Goal: Information Seeking & Learning: Learn about a topic

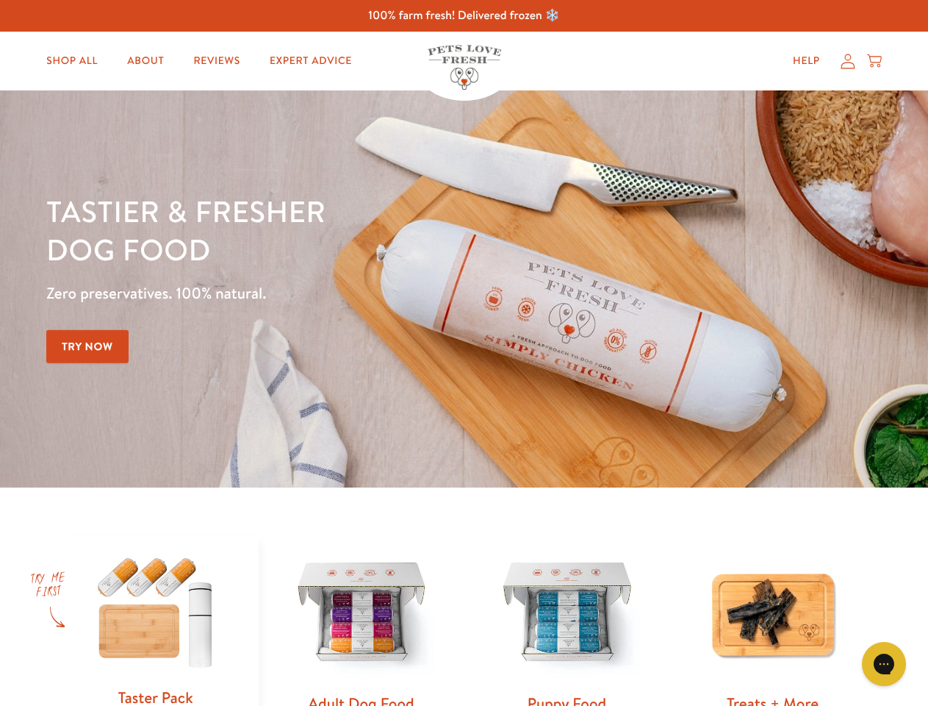
click at [464, 353] on div "Tastier & fresher dog food Zero preservatives. 100% natural. Try Now" at bounding box center [324, 289] width 557 height 194
click at [884, 664] on icon "Gorgias live chat" at bounding box center [884, 663] width 14 height 14
